Goal: Find specific fact: Find specific fact

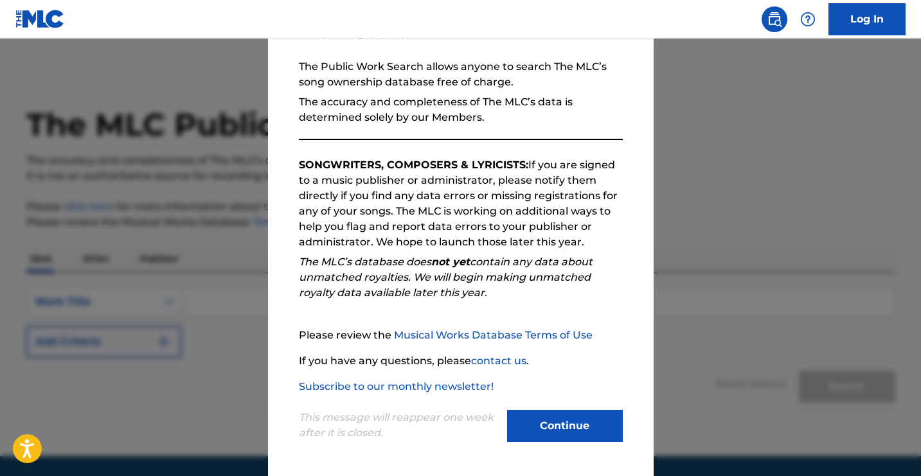
click at [575, 419] on button "Continue" at bounding box center [565, 426] width 116 height 32
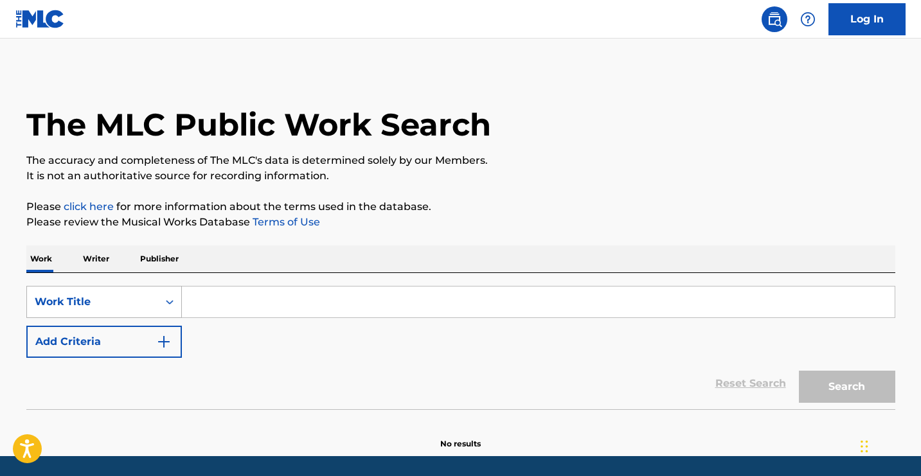
click at [165, 303] on div "Search Form" at bounding box center [169, 302] width 23 height 23
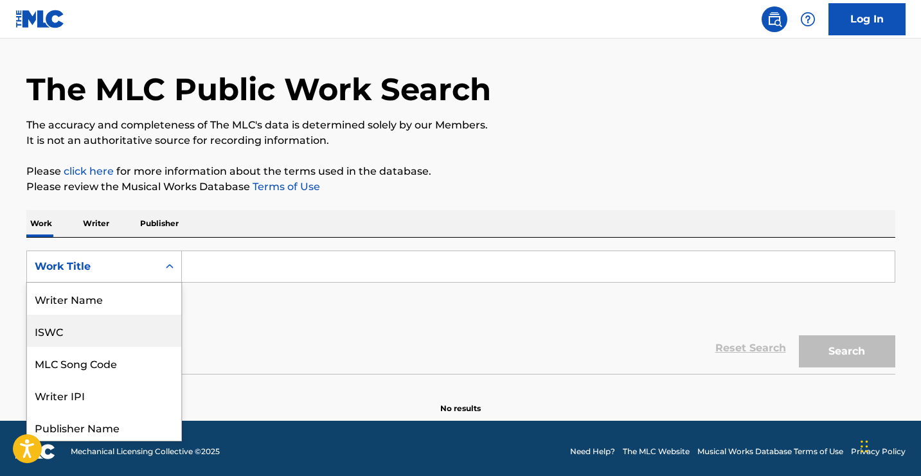
click at [104, 329] on div "ISWC" at bounding box center [104, 331] width 154 height 32
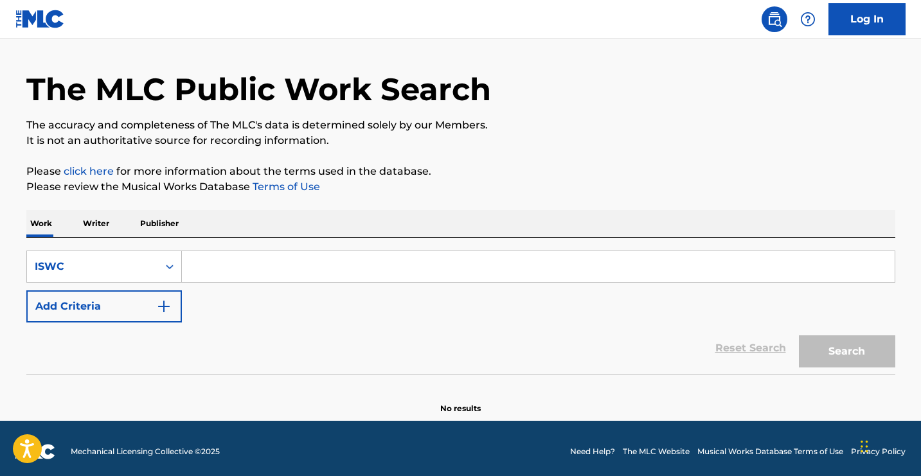
click at [192, 267] on input "Search Form" at bounding box center [538, 266] width 713 height 31
paste input "T-313.533.638-4"
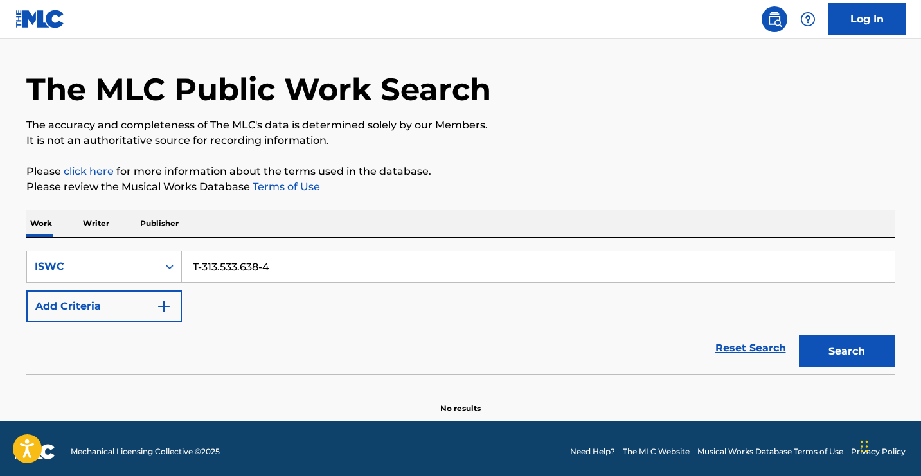
click at [210, 263] on input "T-313.533.638-4" at bounding box center [538, 266] width 713 height 31
click at [204, 265] on input "T-313.533.638-4" at bounding box center [538, 266] width 713 height 31
click at [217, 267] on input "T313.533.638-4" at bounding box center [538, 266] width 713 height 31
click at [236, 269] on input "T313533.638-4" at bounding box center [538, 266] width 713 height 31
click at [255, 266] on input "T313533638-4" at bounding box center [538, 266] width 713 height 31
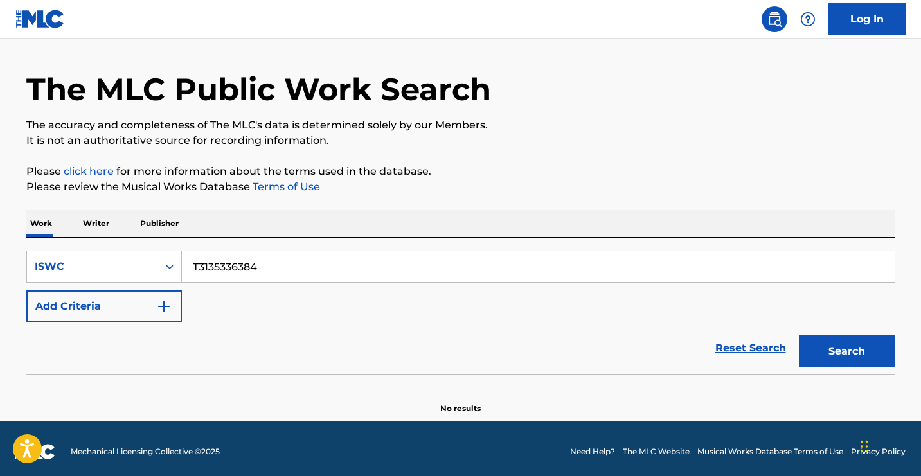
type input "T3135336384"
click at [851, 348] on button "Search" at bounding box center [847, 352] width 96 height 32
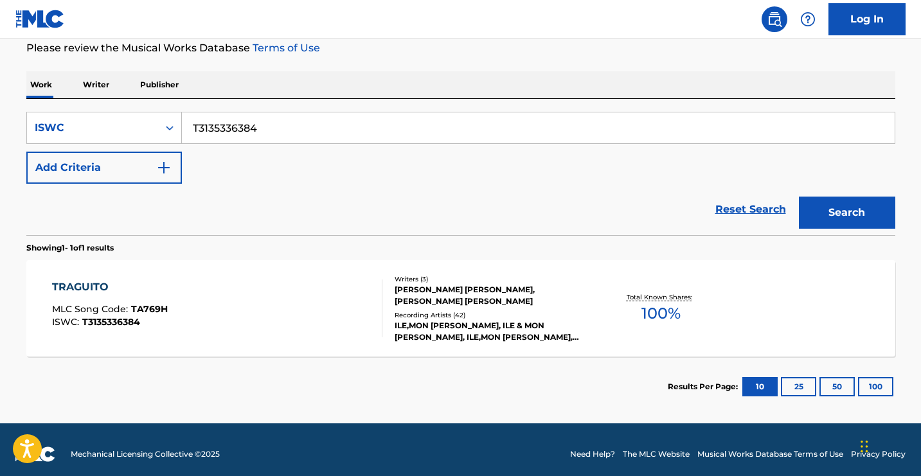
scroll to position [183, 0]
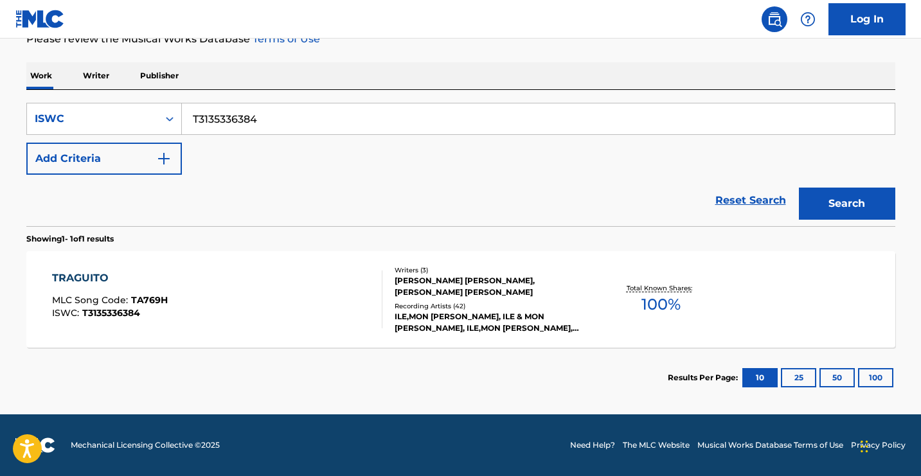
click at [281, 325] on div "TRAGUITO MLC Song Code : TA769H ISWC : T3135336384" at bounding box center [217, 300] width 330 height 58
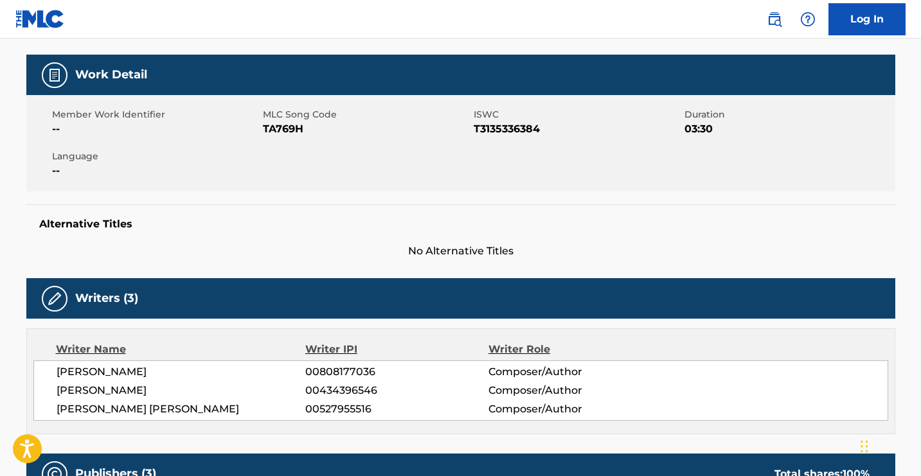
scroll to position [343, 0]
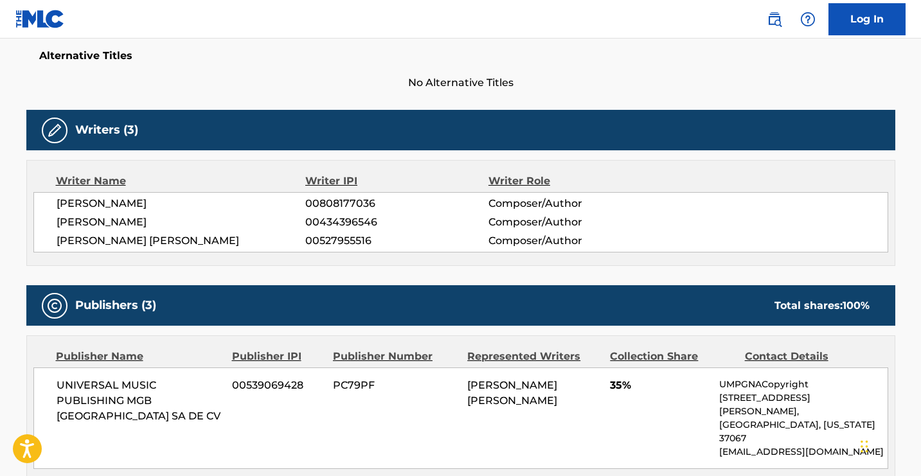
drag, startPoint x: 296, startPoint y: 240, endPoint x: 48, endPoint y: 198, distance: 251.7
click at [48, 198] on div "[PERSON_NAME] 00808177036 Composer/Author [PERSON_NAME] 00434396546 Composer/Au…" at bounding box center [460, 222] width 855 height 60
copy div "[PERSON_NAME] 00808177036 Composer/Author [PERSON_NAME] 00434396546 Composer/Au…"
